Goal: Transaction & Acquisition: Purchase product/service

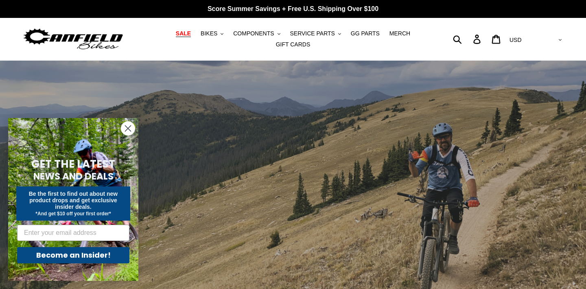
click at [184, 35] on span "SALE" at bounding box center [183, 33] width 15 height 7
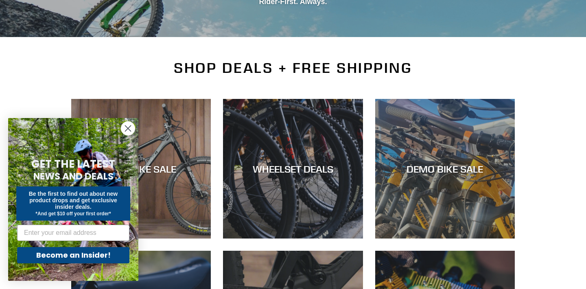
scroll to position [164, 0]
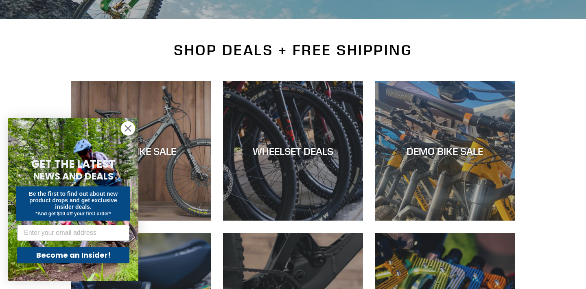
click at [129, 126] on circle "Close dialog" at bounding box center [127, 128] width 13 height 13
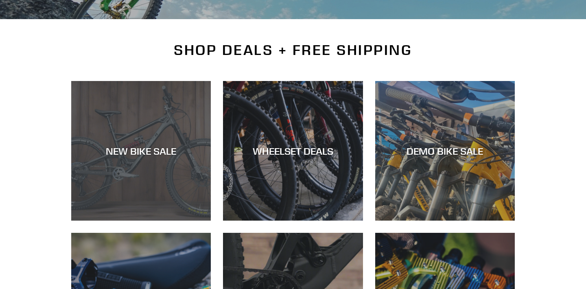
click at [146, 153] on div "NEW BIKE SALE" at bounding box center [141, 151] width 140 height 12
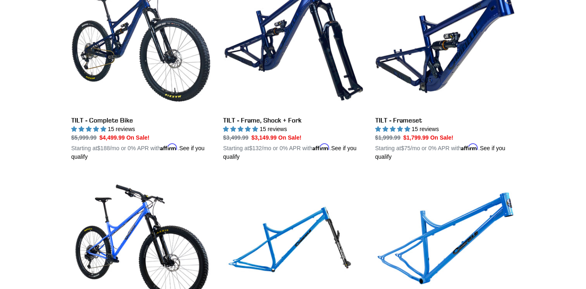
scroll to position [1080, 0]
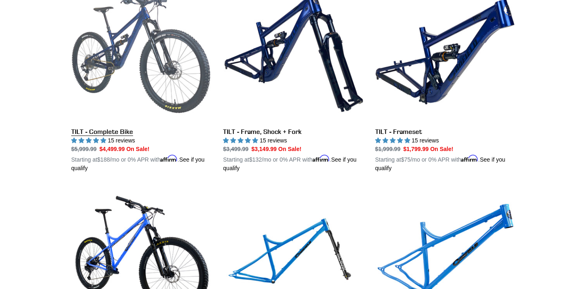
click at [126, 125] on link "TILT - Complete Bike" at bounding box center [141, 77] width 140 height 191
click at [111, 129] on link "TILT - Complete Bike" at bounding box center [141, 77] width 140 height 191
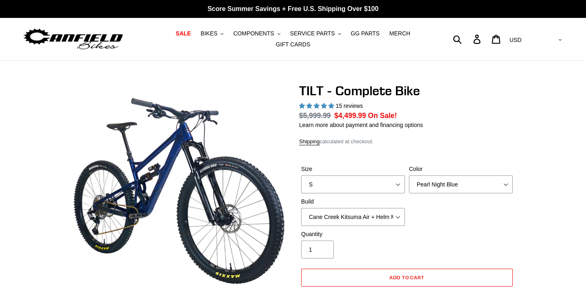
select select "highest-rating"
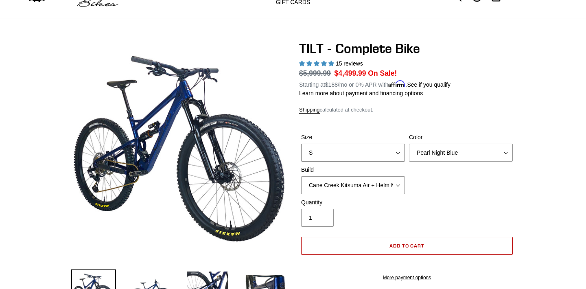
scroll to position [40, 0]
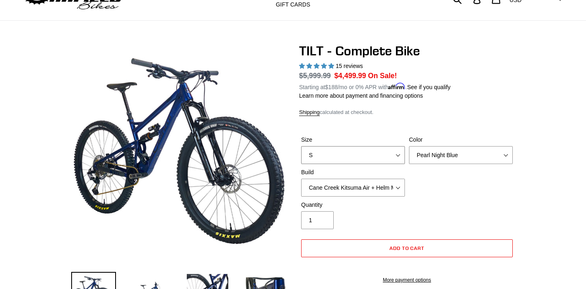
select select "L"
select select "Stealth Silver"
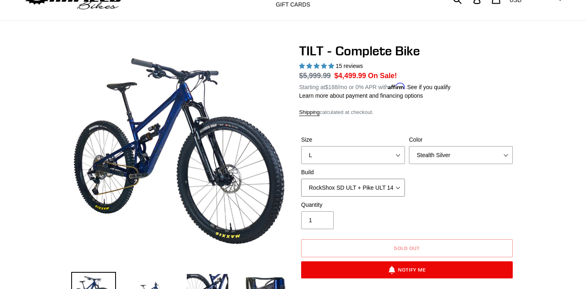
select select "Fox Float X + 36 SL Factory Grip X 140 + Shimano XT"
click at [490, 206] on div "Quantity 1" at bounding box center [407, 217] width 216 height 33
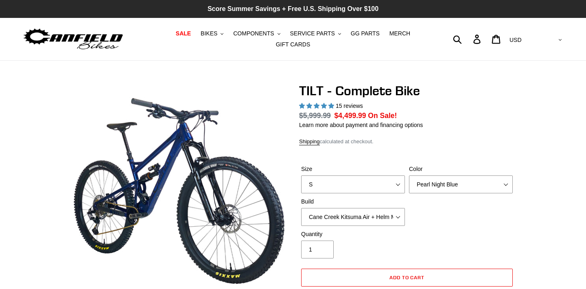
select select "highest-rating"
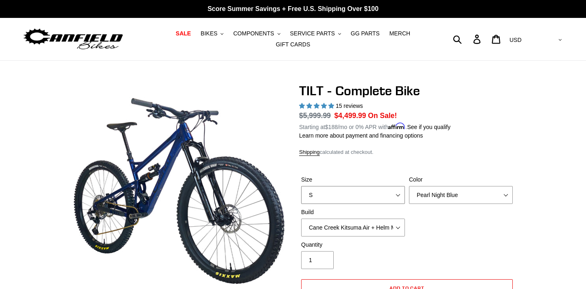
select select "L"
select select "Raw"
click at [355, 205] on div "Size S M L Color Pearl Night Blue Stealth Silver Raw Build Cane Creek Kitsuma A…" at bounding box center [407, 207] width 216 height 65
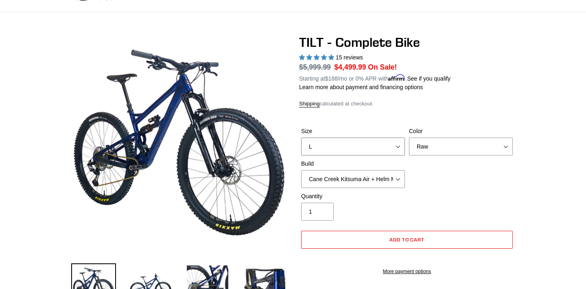
scroll to position [90, 0]
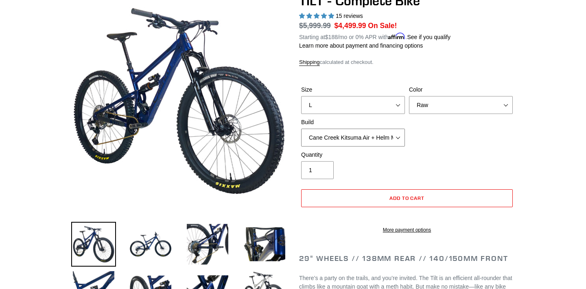
select select "Fox Float X + 36 SL Factory Grip X 140 + Shimano XT"
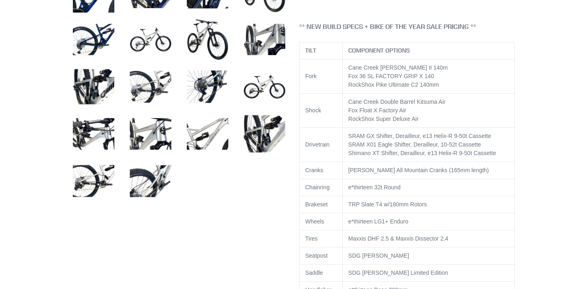
scroll to position [388, 0]
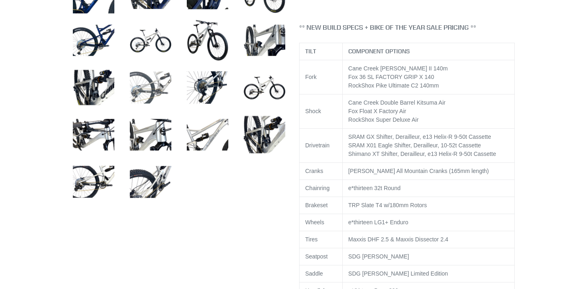
click at [148, 88] on img at bounding box center [150, 87] width 45 height 45
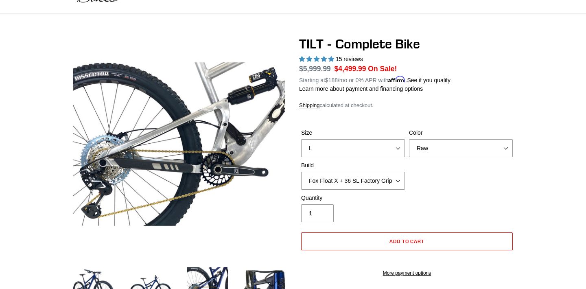
scroll to position [0, 0]
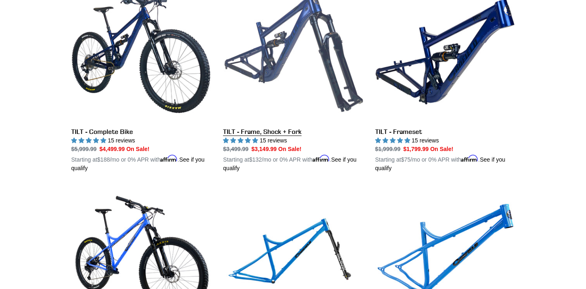
click at [283, 126] on link "TILT - Frame, Shock + Fork" at bounding box center [293, 77] width 140 height 191
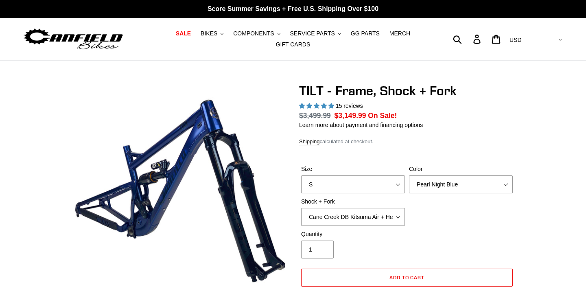
select select "highest-rating"
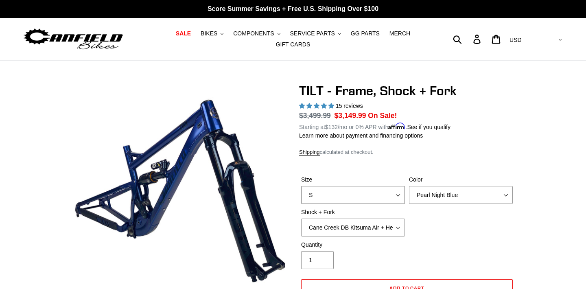
select select "XL"
select select "Fox Float X + Fox 36 Grip X Factory 150mm"
